Goal: Book appointment/travel/reservation

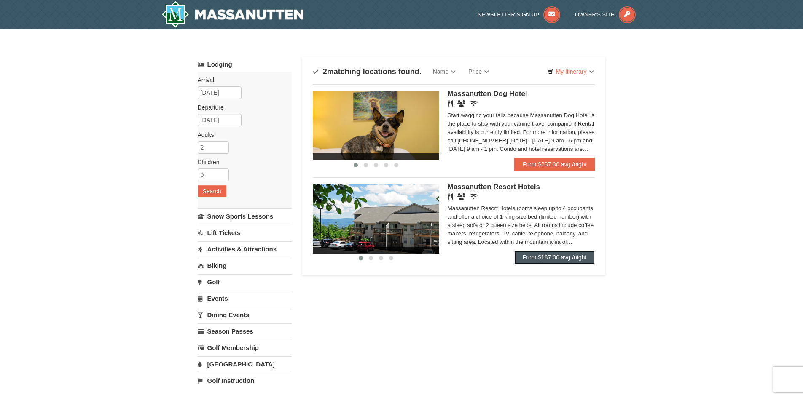
click at [529, 261] on link "From $187.00 avg /night" at bounding box center [554, 257] width 81 height 13
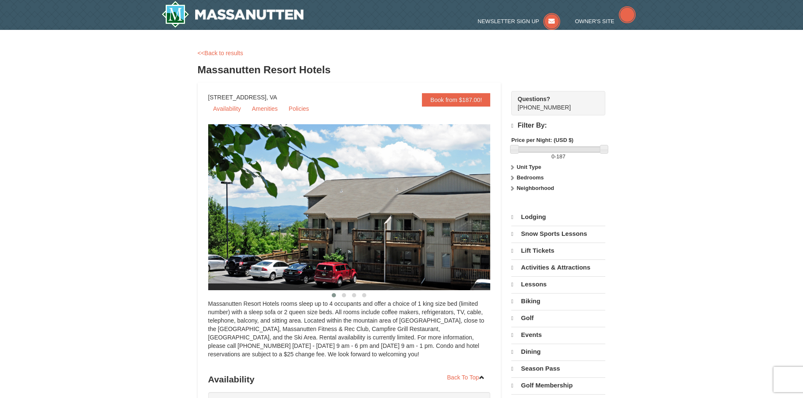
select select "9"
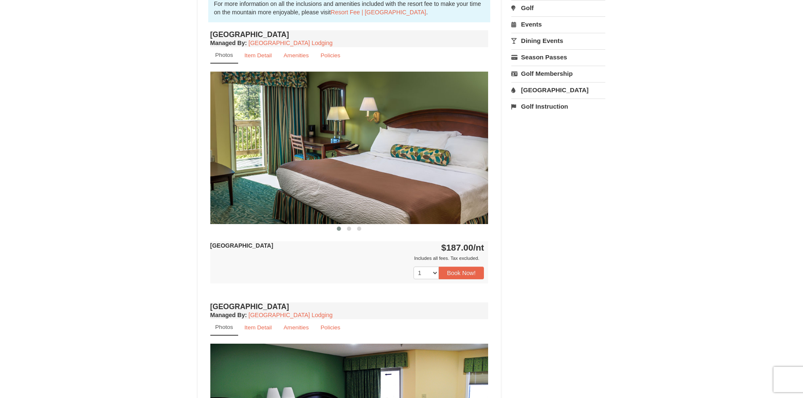
scroll to position [295, 0]
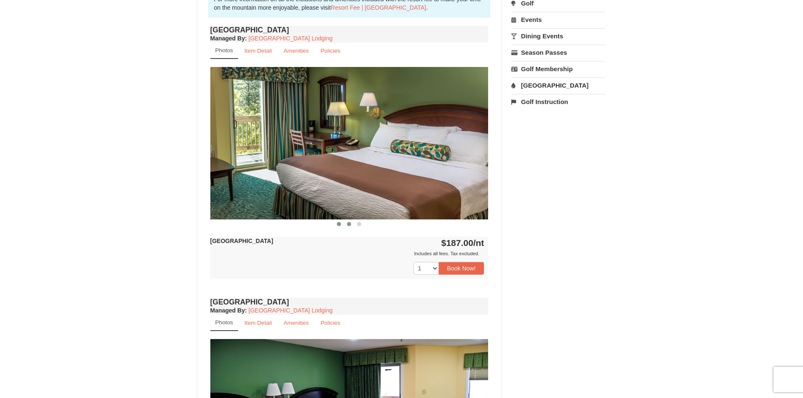
click at [346, 223] on button at bounding box center [349, 224] width 10 height 8
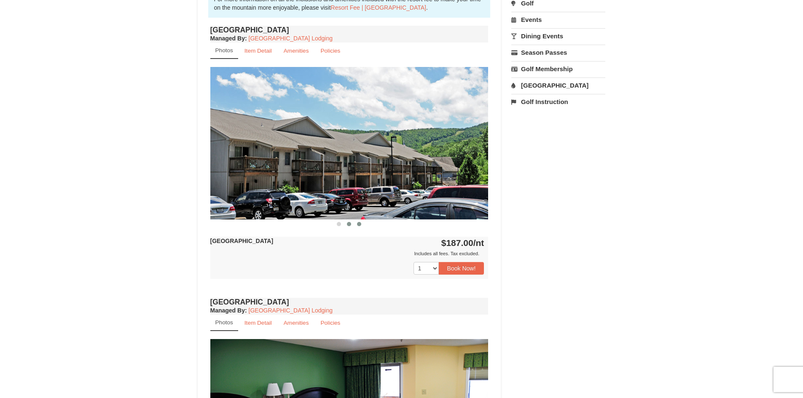
click at [357, 223] on button at bounding box center [359, 224] width 10 height 8
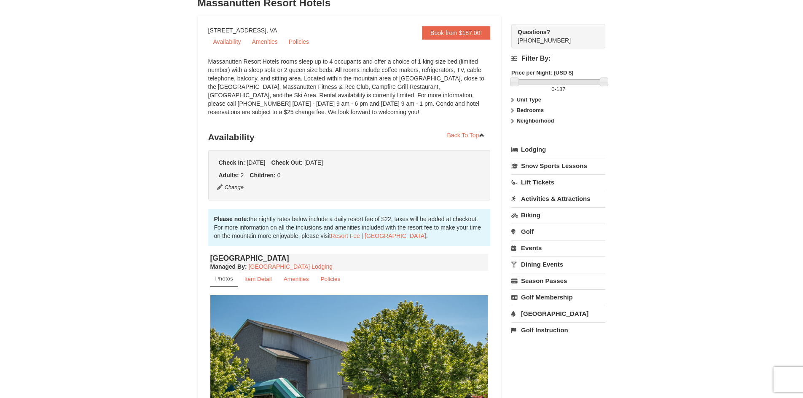
scroll to position [84, 0]
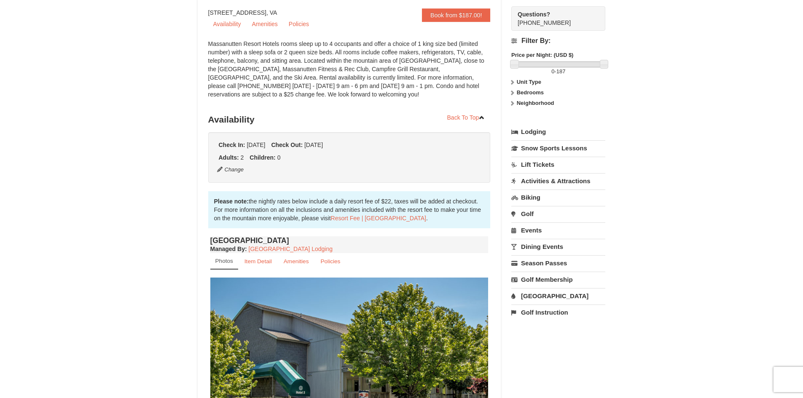
click at [545, 176] on link "Activities & Attractions" at bounding box center [558, 181] width 94 height 16
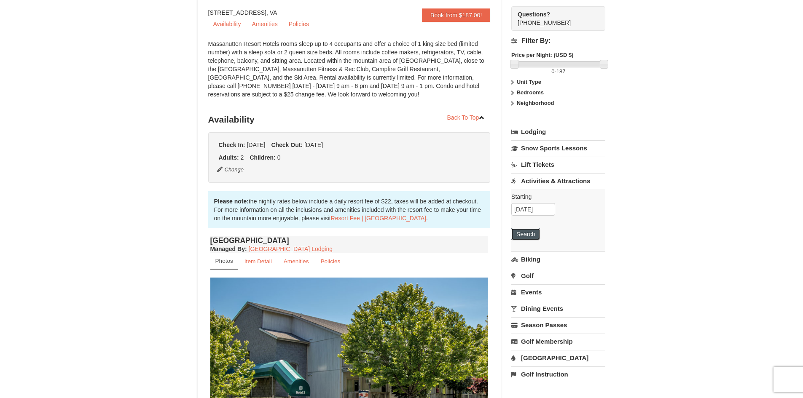
click at [529, 233] on button "Search" at bounding box center [525, 234] width 29 height 12
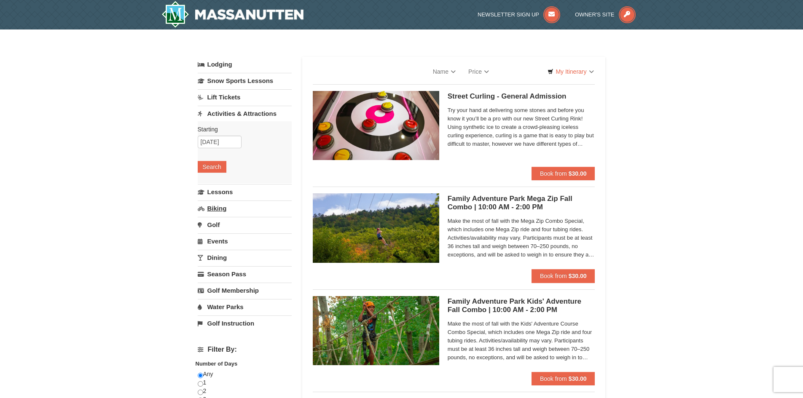
select select "9"
